Goal: Task Accomplishment & Management: Use online tool/utility

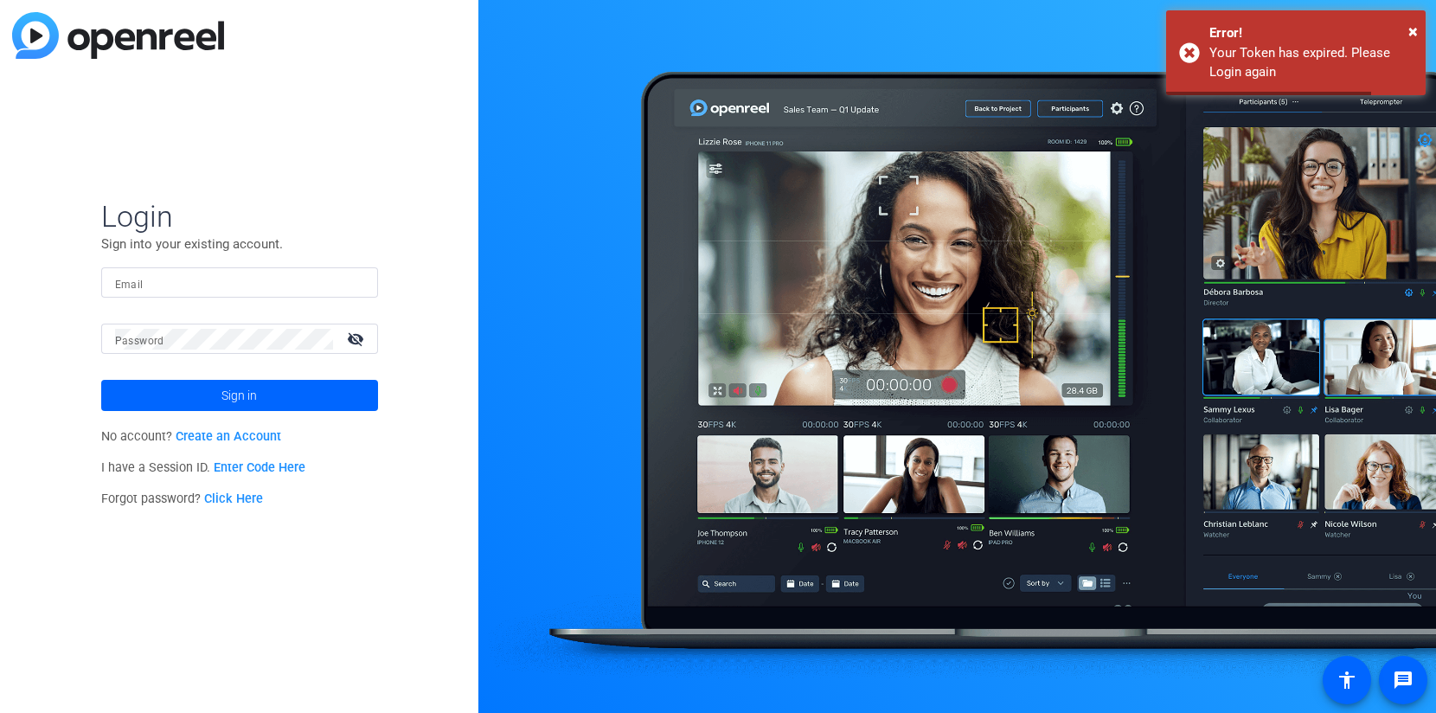
click at [153, 282] on input "Email" at bounding box center [239, 282] width 249 height 21
type input "[EMAIL_ADDRESS][DOMAIN_NAME]"
click at [228, 395] on span "Sign in" at bounding box center [238, 395] width 35 height 43
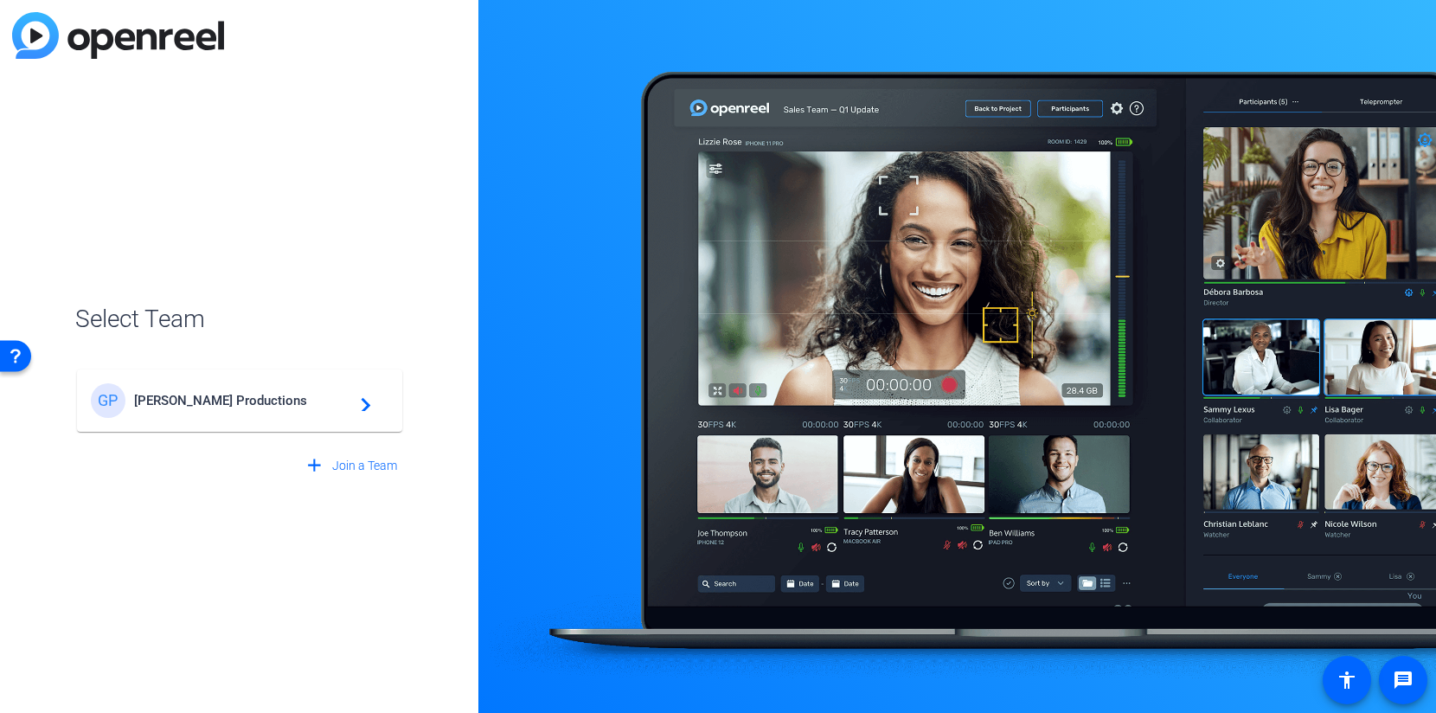
click at [228, 395] on span "Getzels Gordon Productions" at bounding box center [242, 401] width 216 height 16
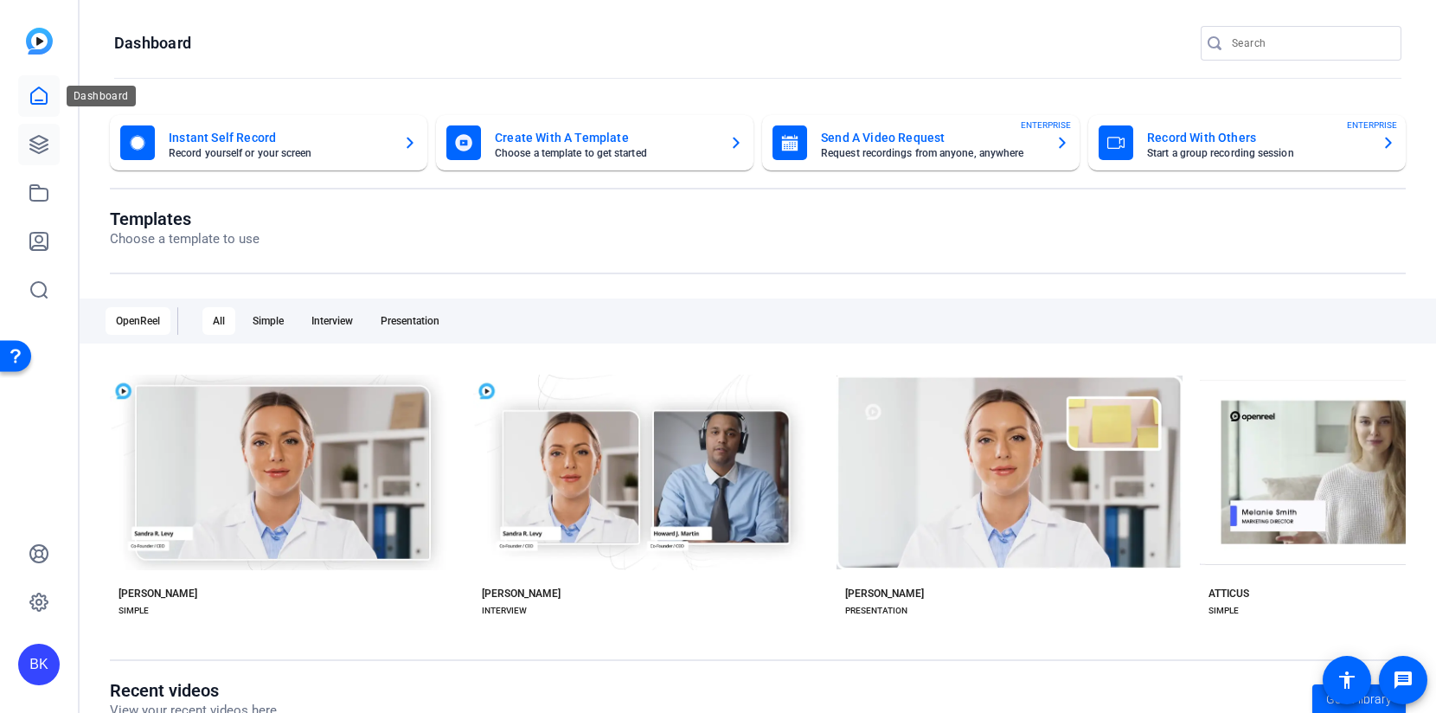
click at [48, 139] on icon at bounding box center [39, 144] width 21 height 21
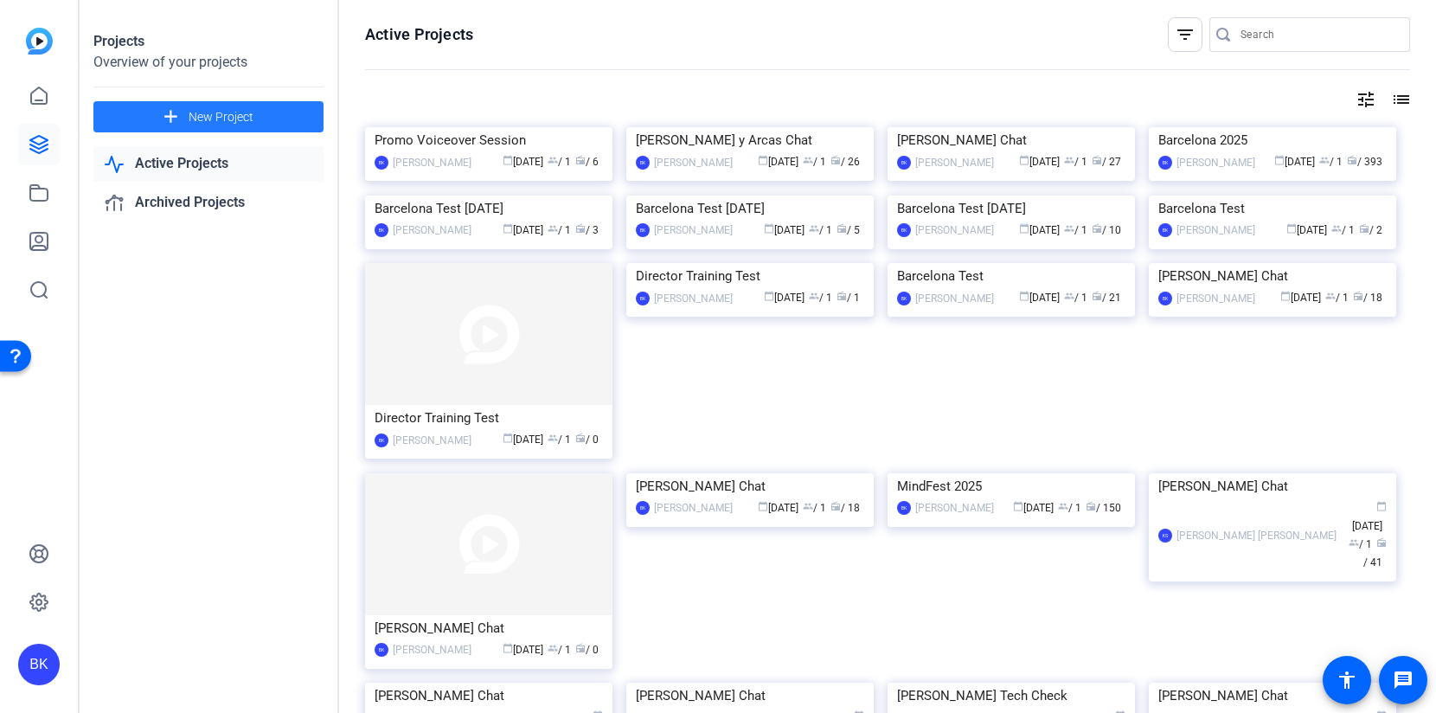
click at [181, 110] on mat-icon "add" at bounding box center [171, 117] width 22 height 22
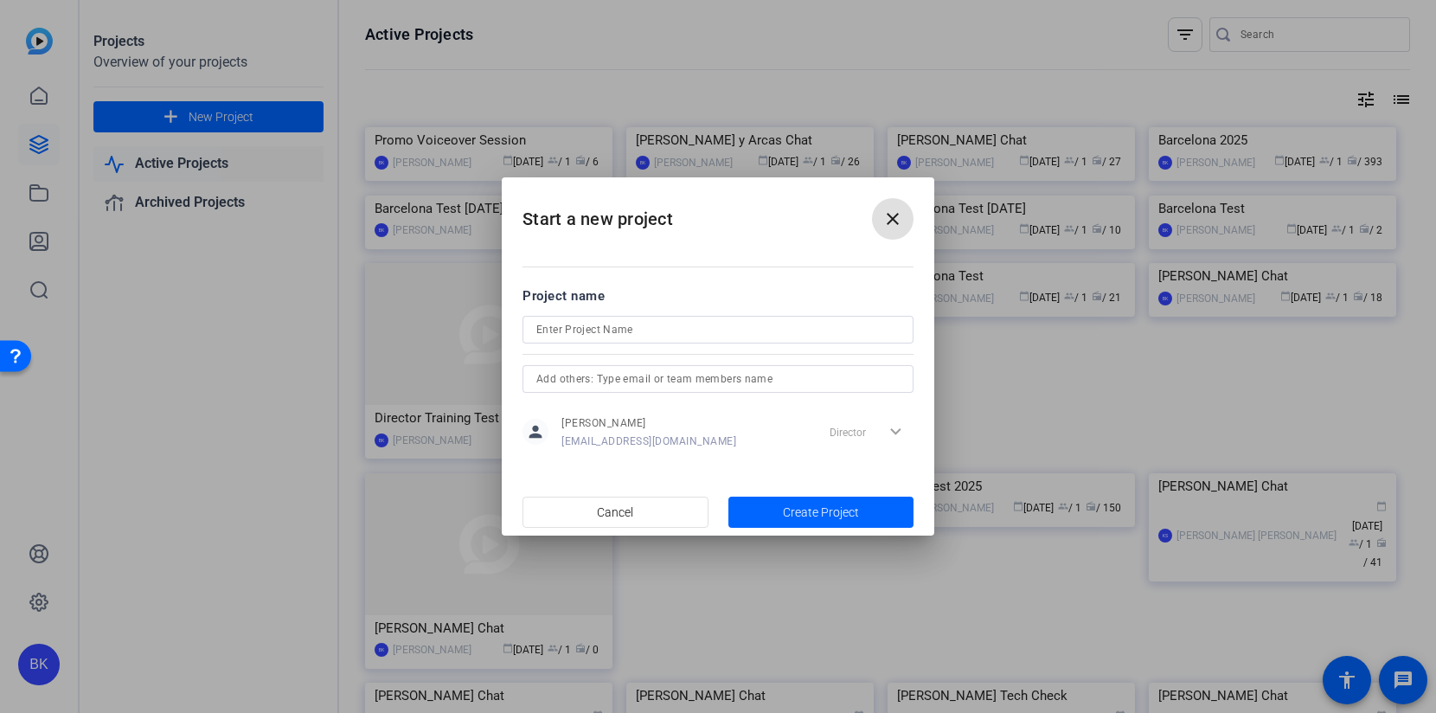
click at [680, 330] on input at bounding box center [717, 329] width 363 height 21
type input "Dean Radin Chat"
click at [823, 503] on span "Create Project" at bounding box center [821, 512] width 76 height 18
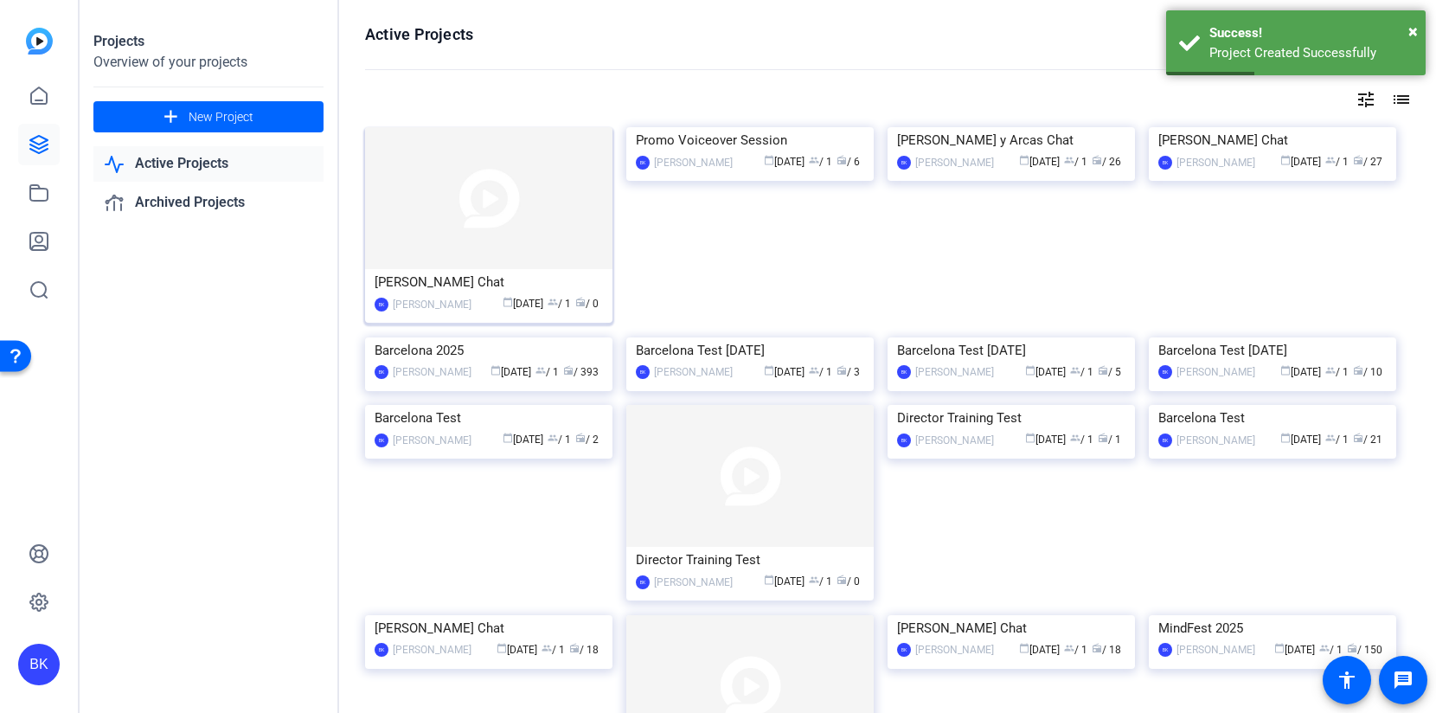
click at [564, 228] on img at bounding box center [488, 198] width 247 height 142
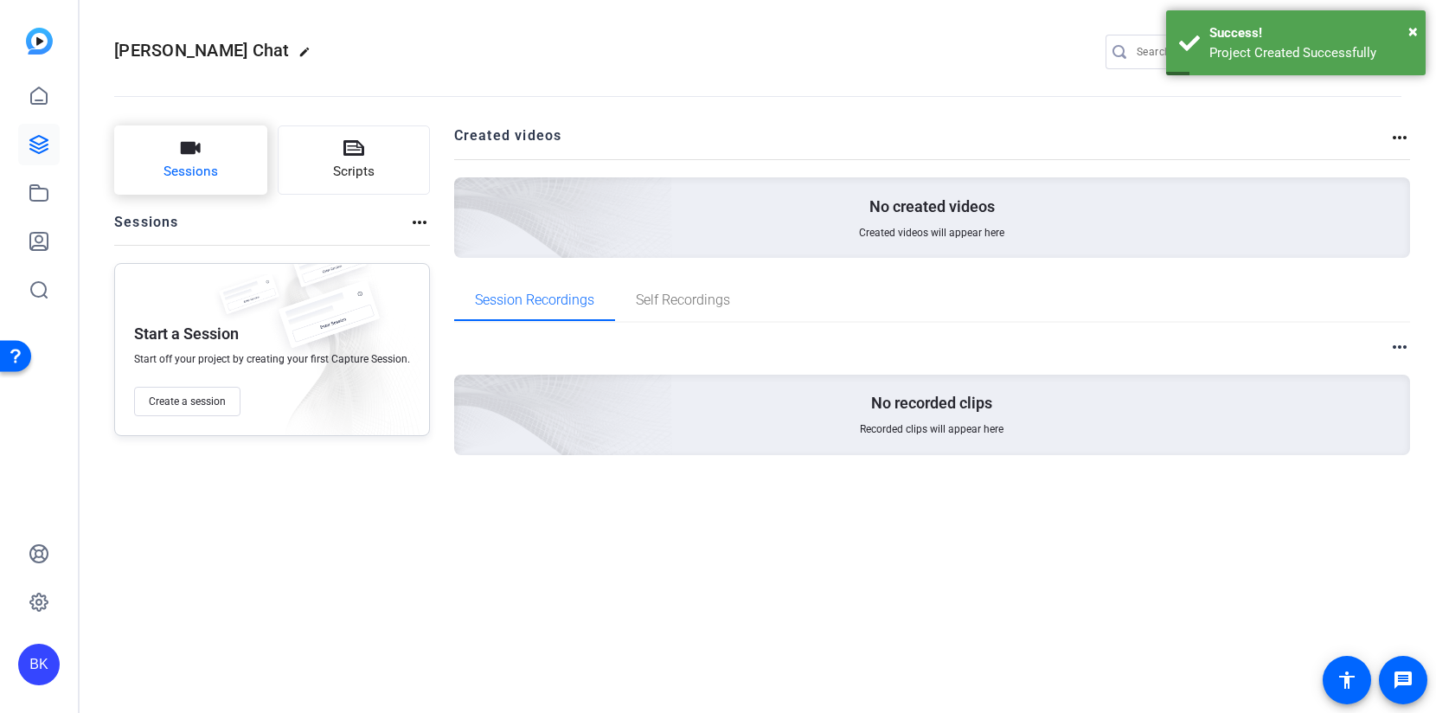
click at [214, 155] on button "Sessions" at bounding box center [190, 159] width 153 height 69
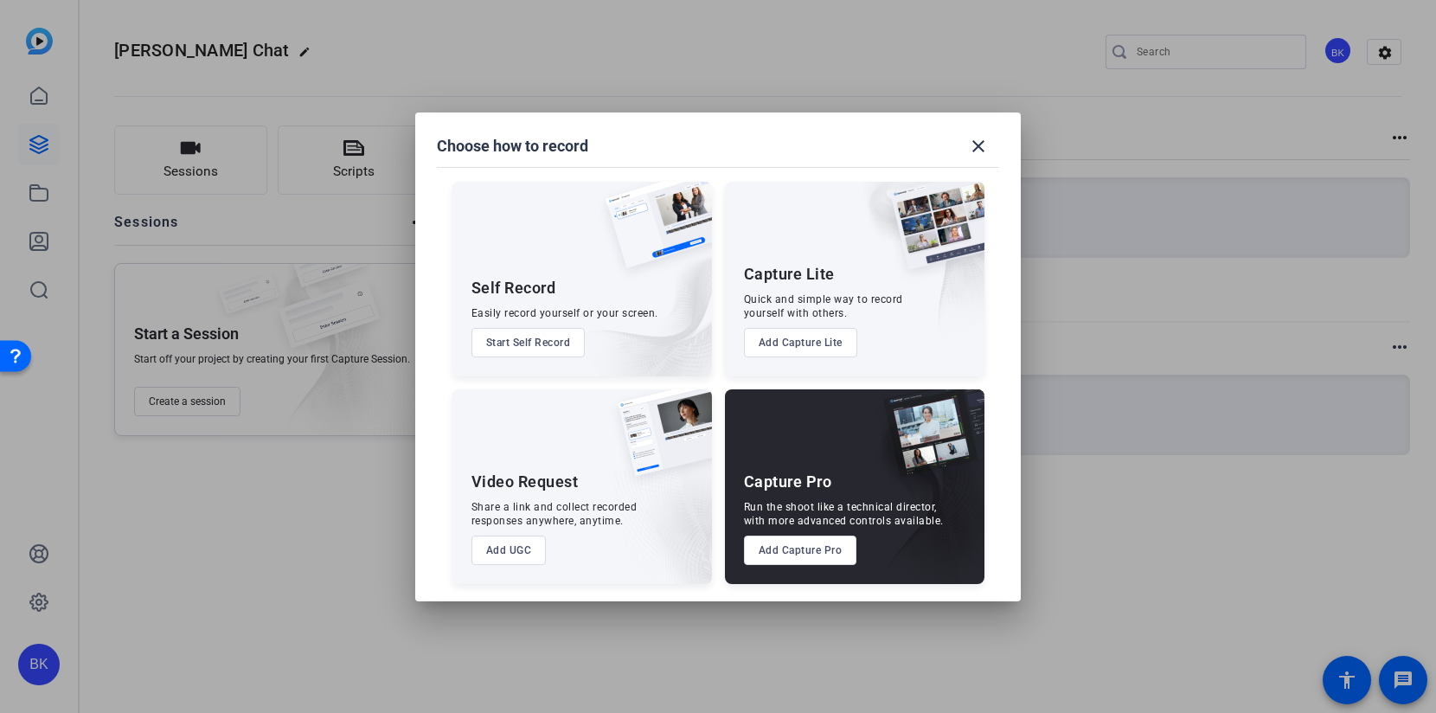
click at [783, 548] on button "Add Capture Pro" at bounding box center [800, 549] width 113 height 29
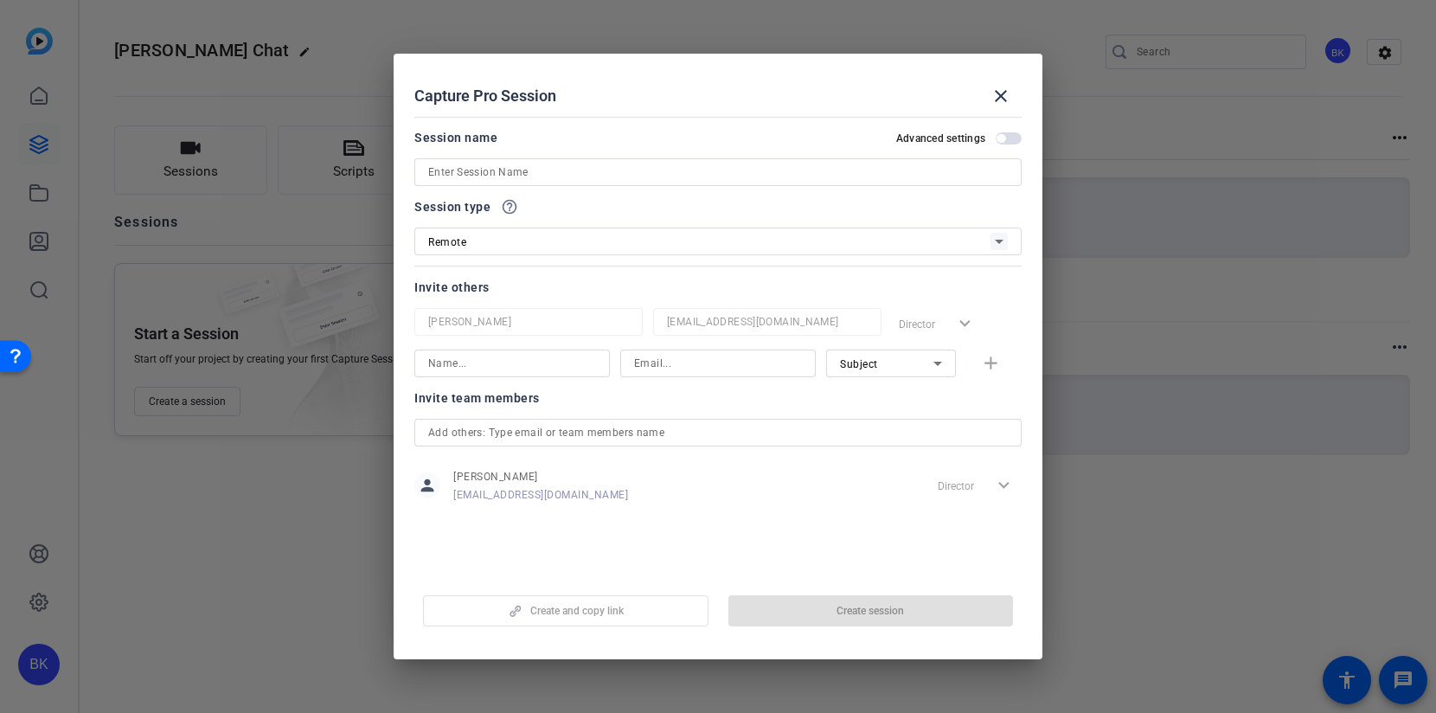
click at [694, 232] on div "Remote" at bounding box center [709, 242] width 562 height 22
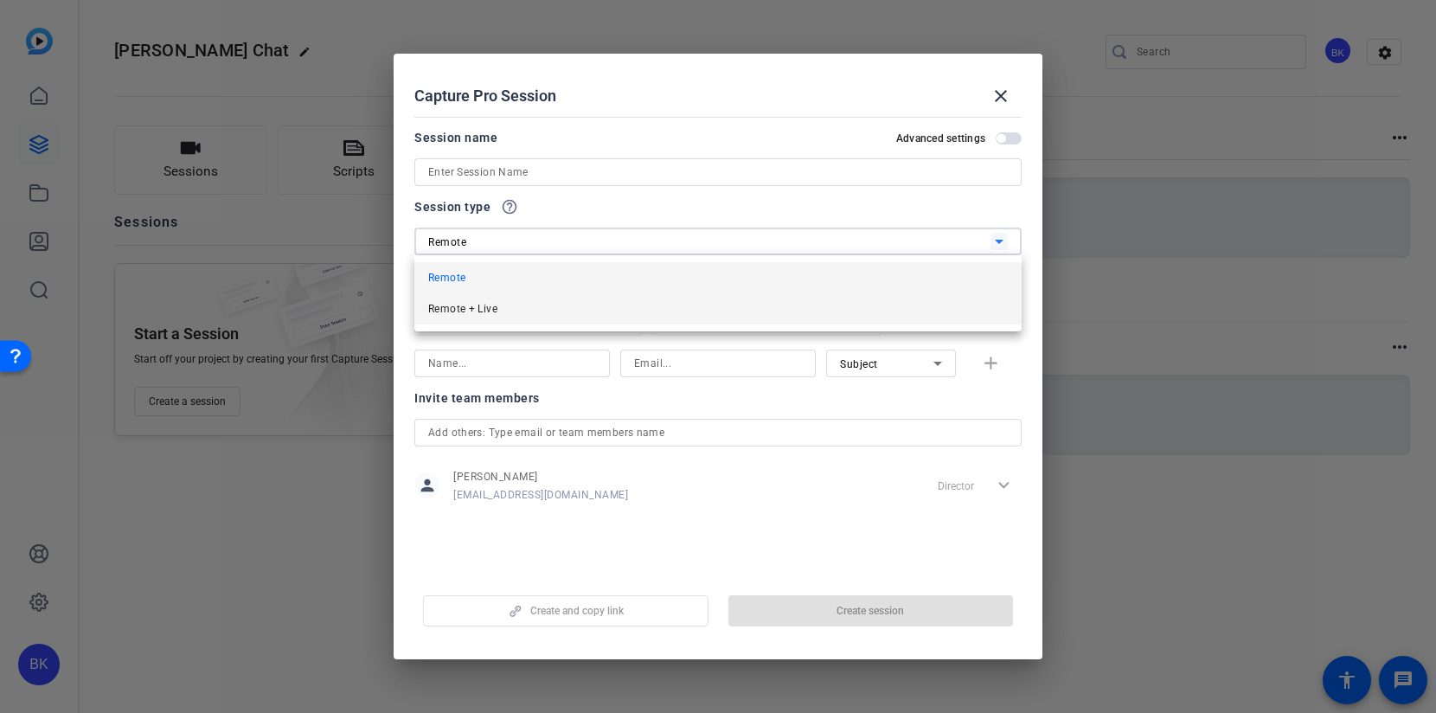
click at [688, 297] on mat-option "Remote + Live" at bounding box center [717, 308] width 607 height 31
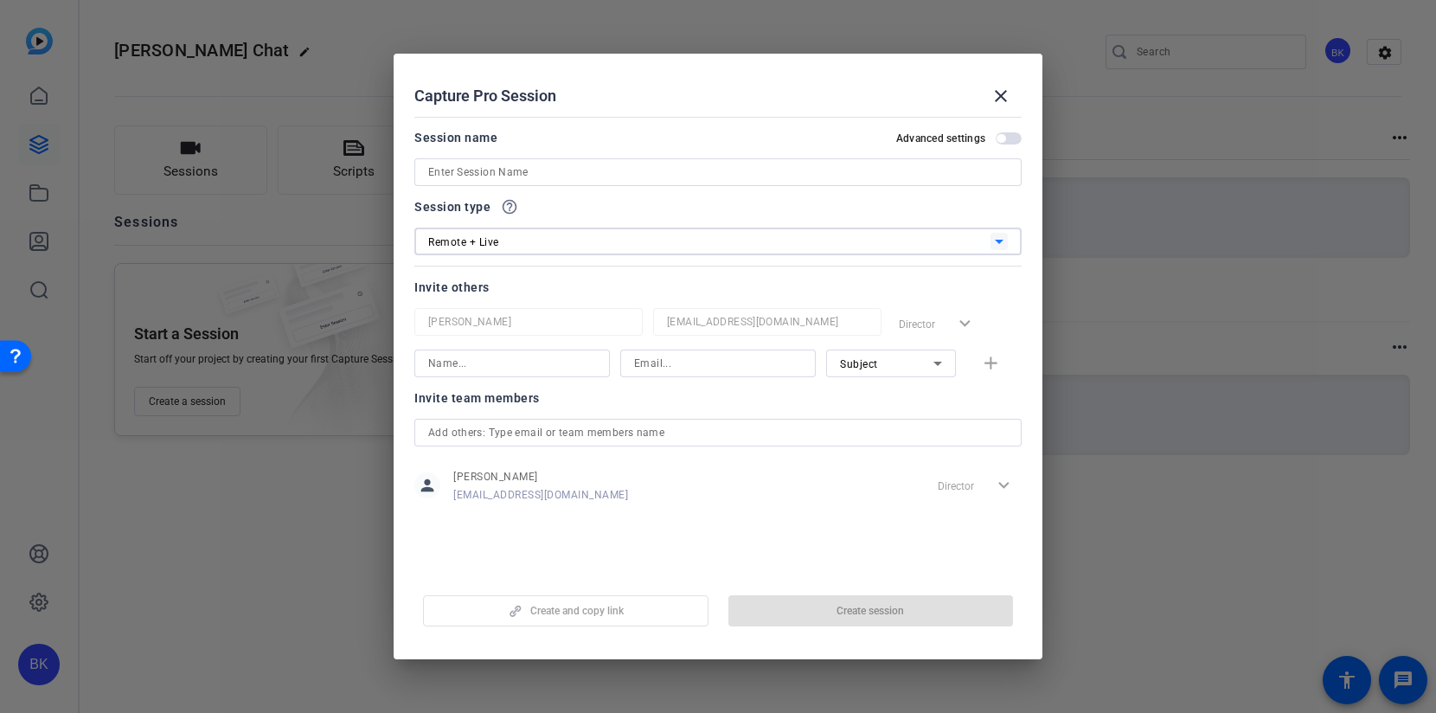
click at [581, 175] on input at bounding box center [717, 172] width 579 height 21
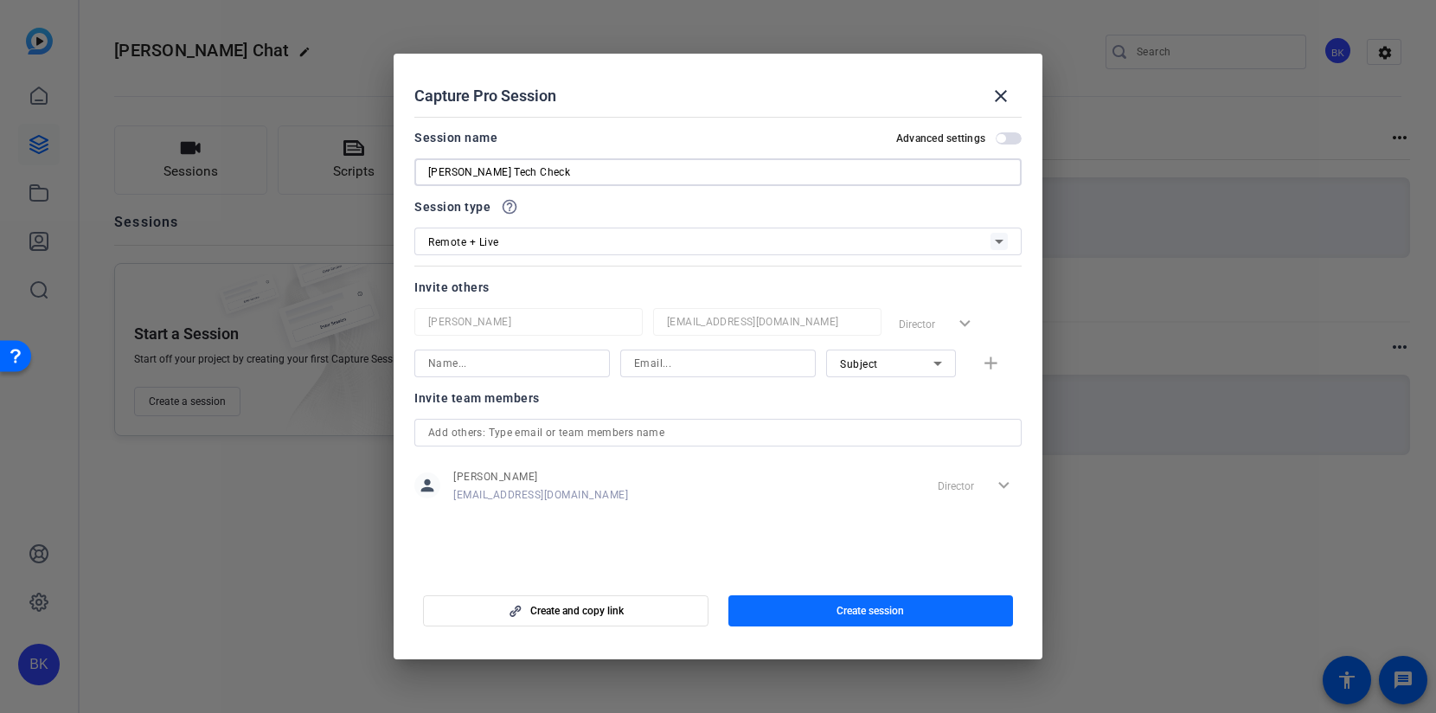
type input "[PERSON_NAME] Tech Check"
click at [807, 617] on span "button" at bounding box center [870, 611] width 285 height 42
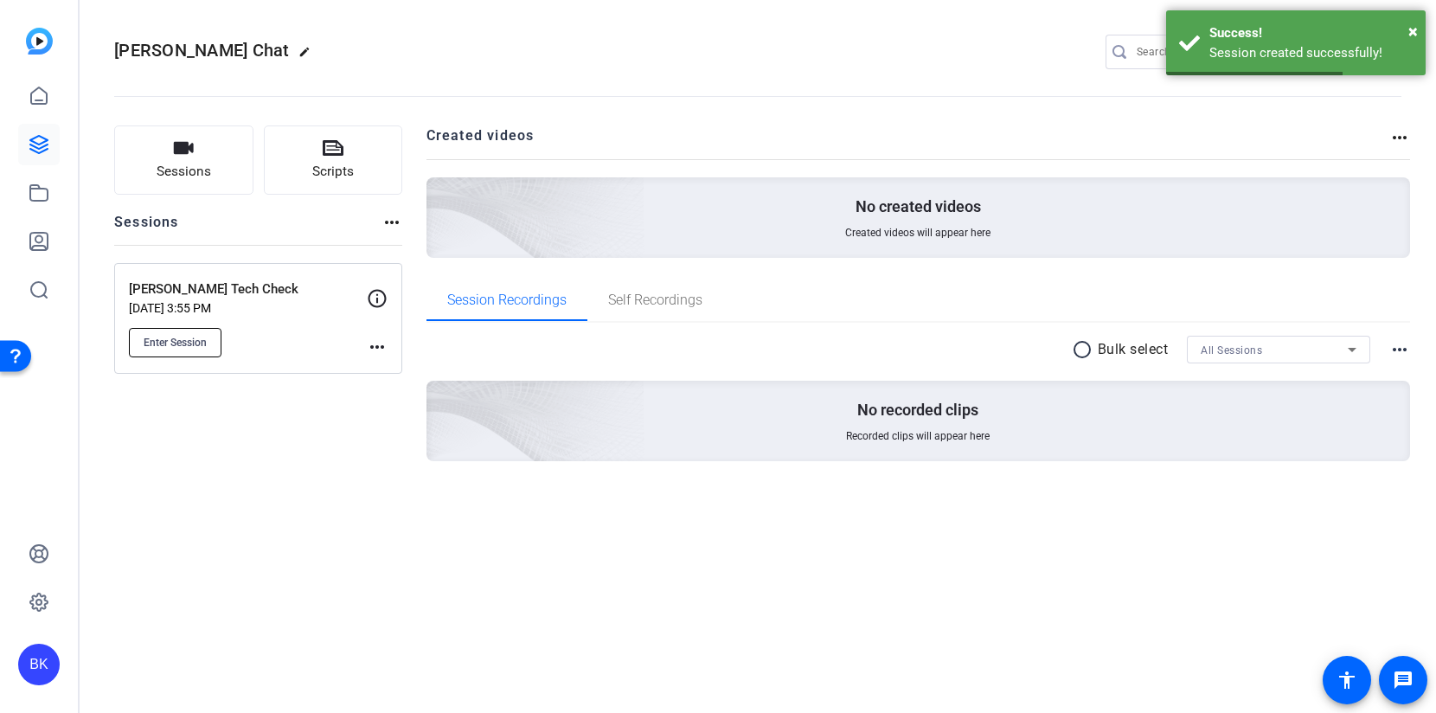
click at [183, 338] on span "Enter Session" at bounding box center [175, 343] width 63 height 14
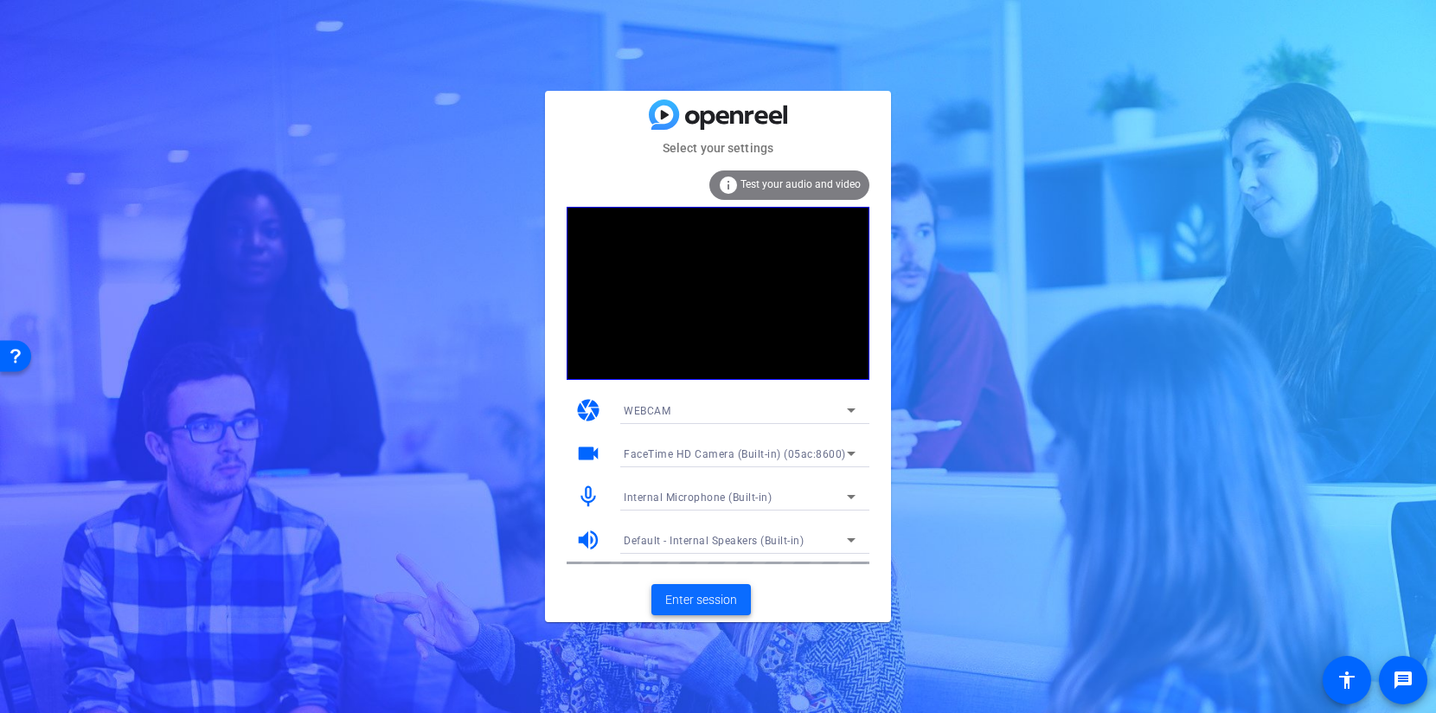
click at [724, 603] on span "Enter session" at bounding box center [701, 600] width 72 height 18
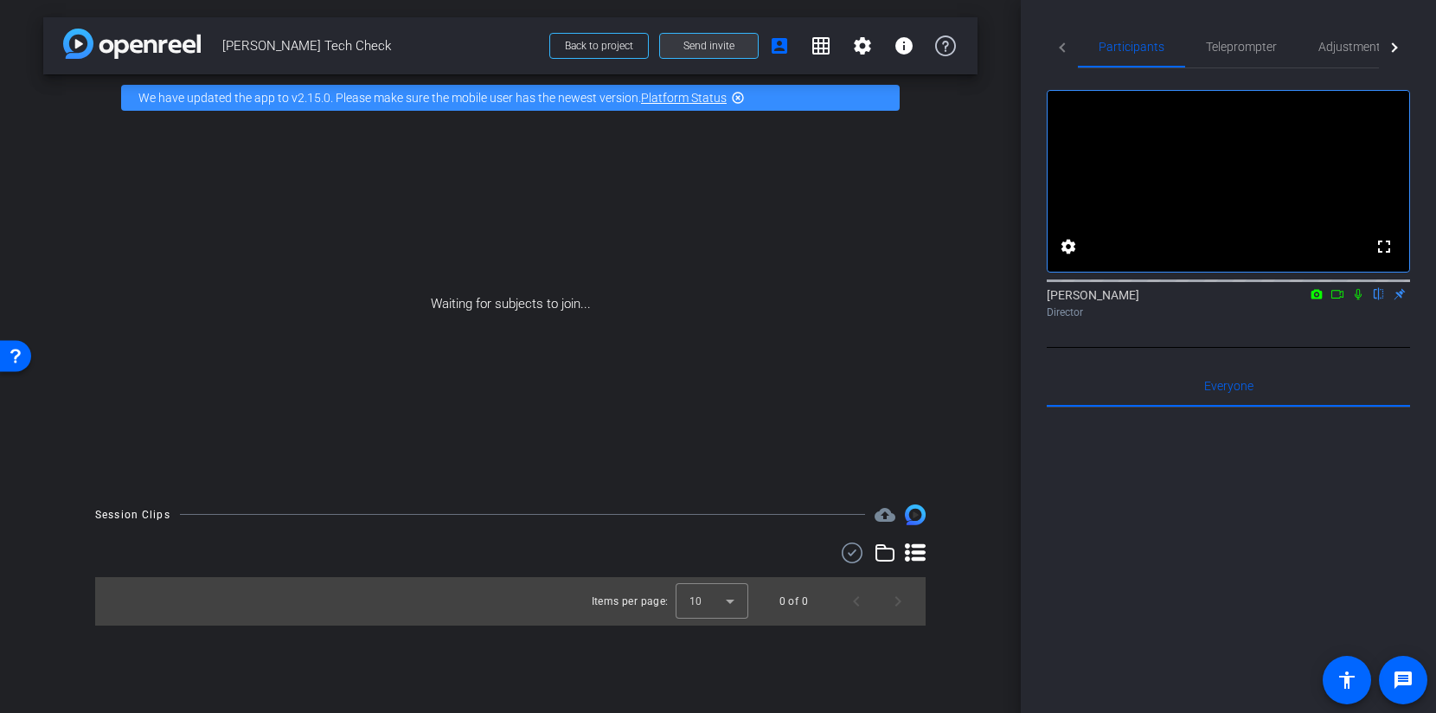
click at [693, 45] on span "Send invite" at bounding box center [708, 46] width 51 height 14
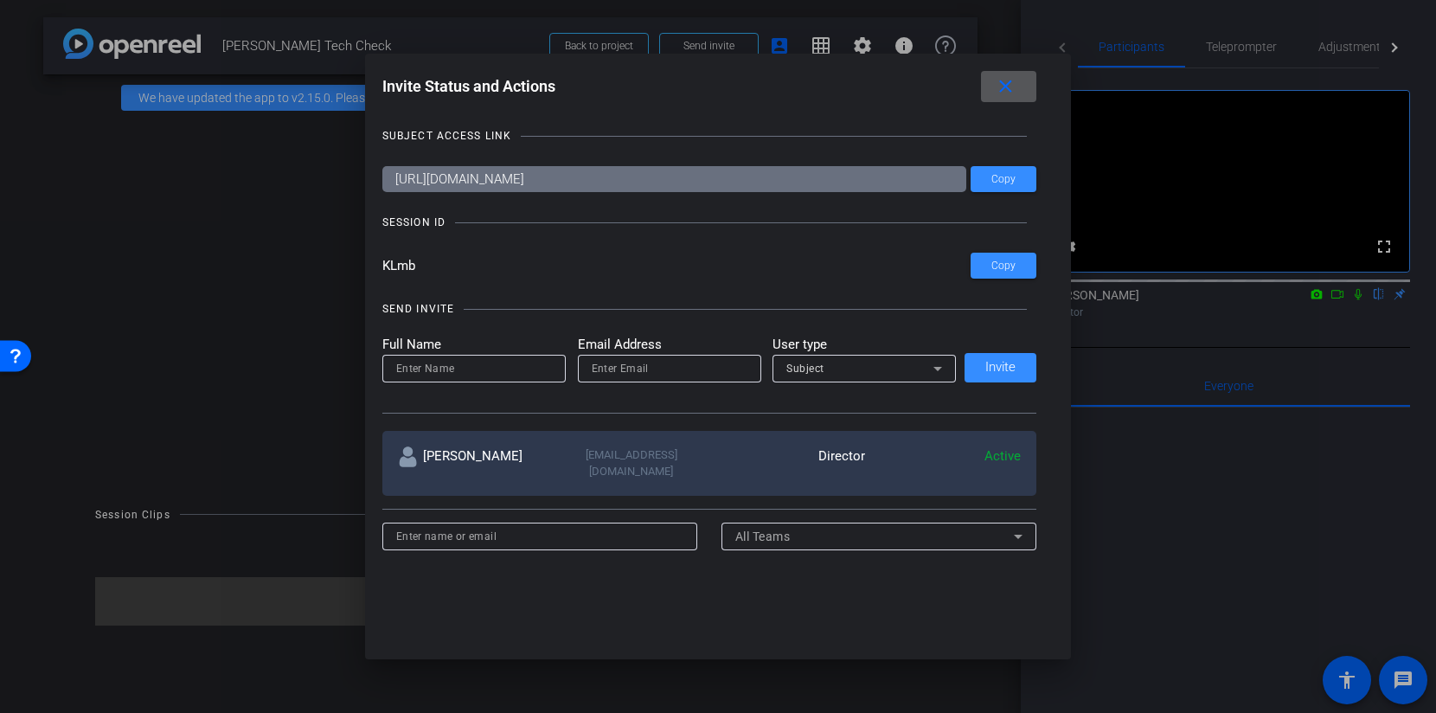
click at [1335, 320] on div at bounding box center [718, 356] width 1436 height 713
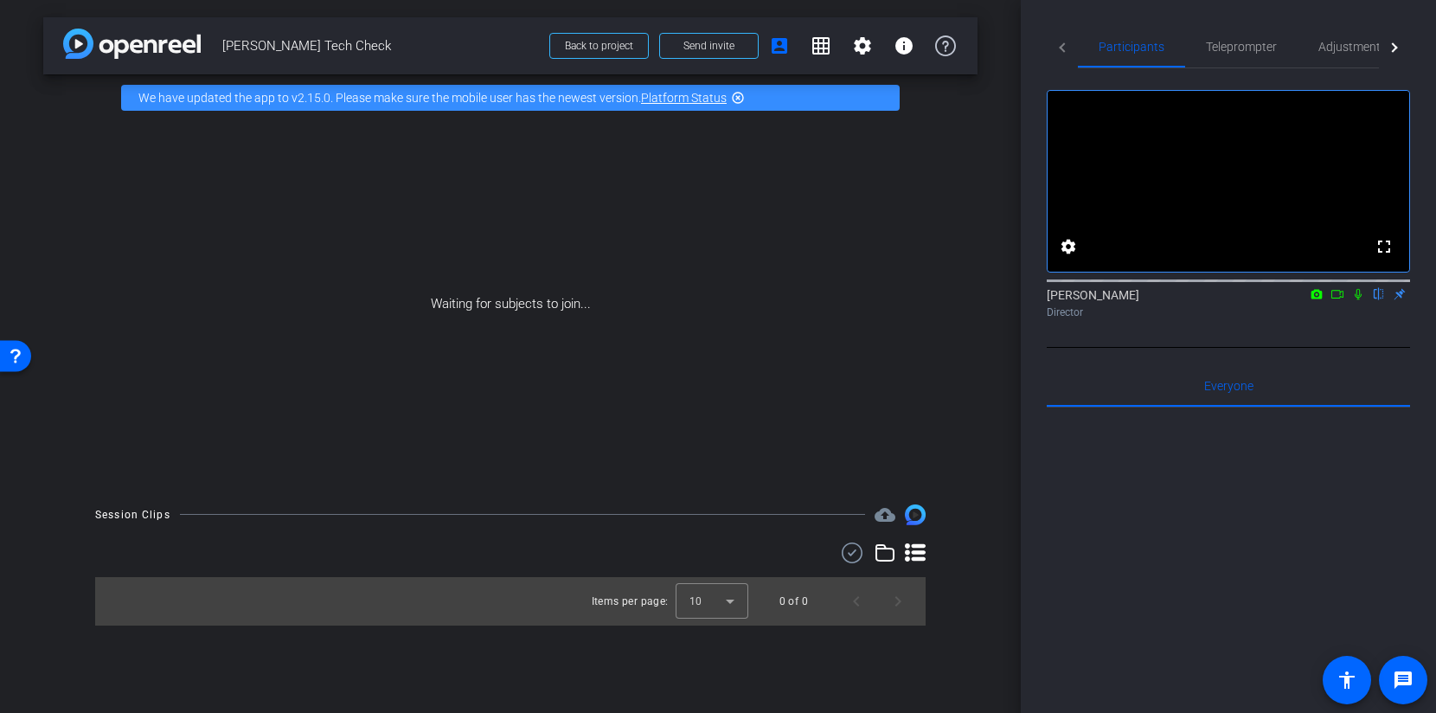
click at [1359, 300] on icon at bounding box center [1357, 294] width 7 height 11
click at [1343, 300] on icon at bounding box center [1337, 294] width 14 height 12
click at [701, 37] on span at bounding box center [709, 46] width 98 height 42
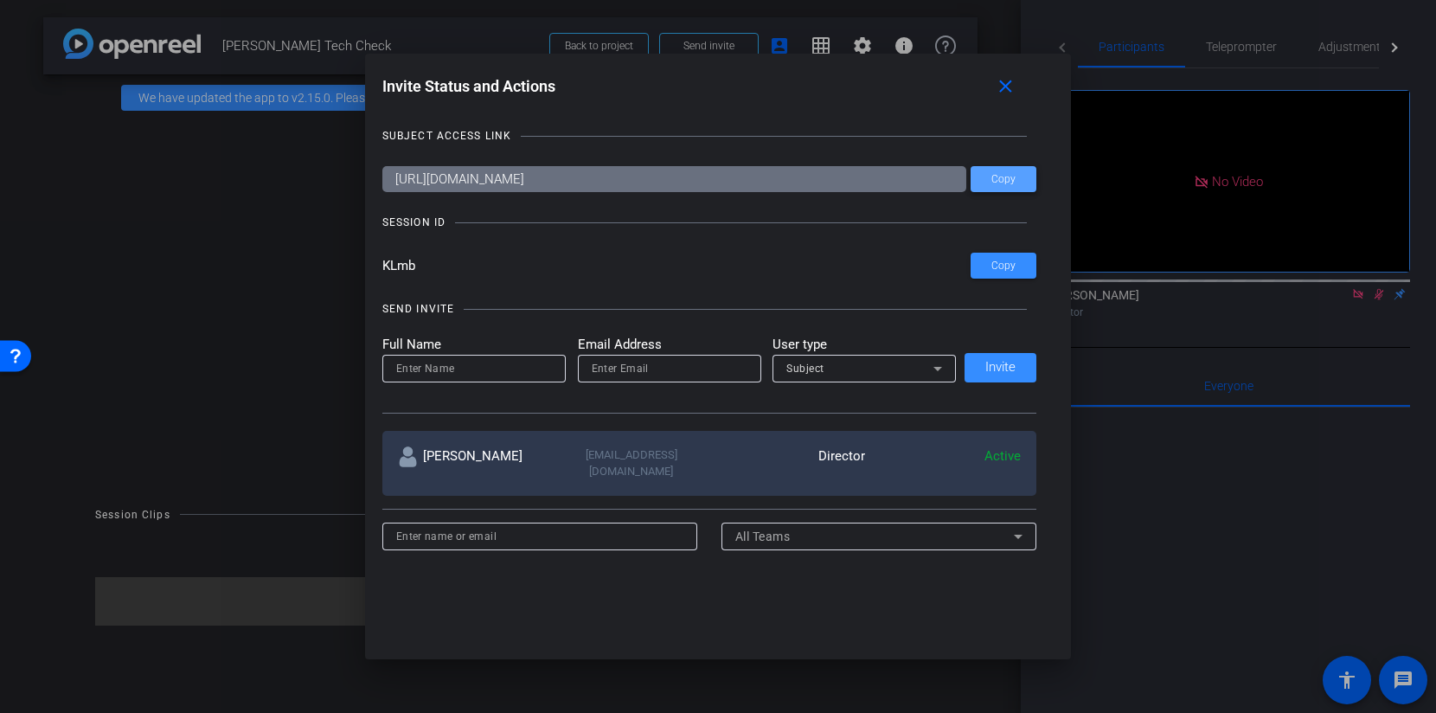
click at [995, 177] on span "Copy" at bounding box center [1003, 179] width 24 height 13
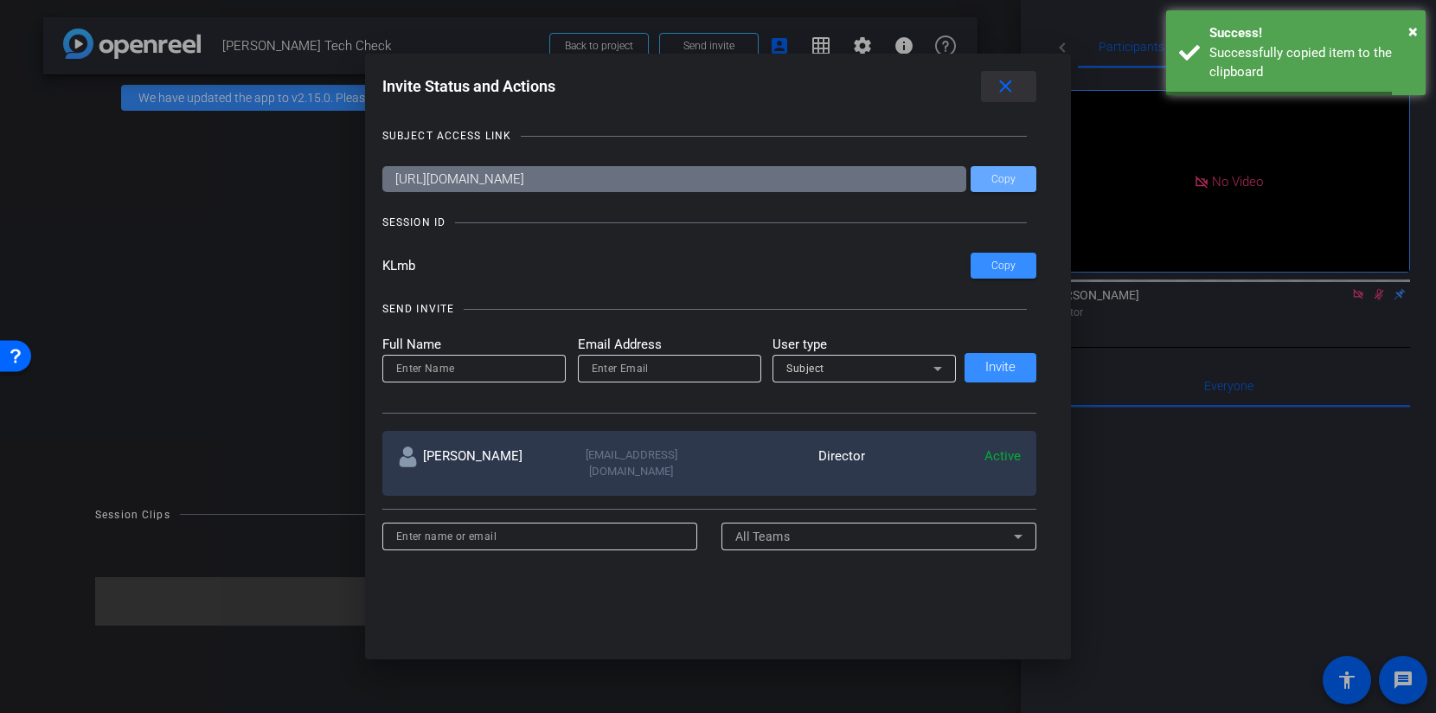
click at [1009, 86] on mat-icon "close" at bounding box center [1006, 87] width 22 height 22
